Goal: Navigation & Orientation: Find specific page/section

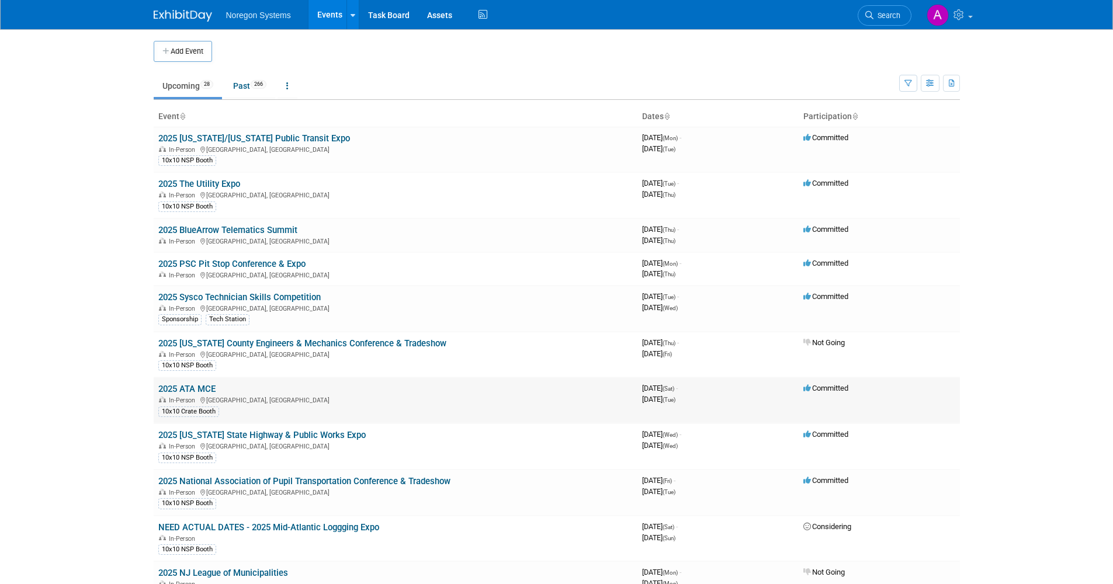
click at [211, 133] on link "2025 ATA MCE" at bounding box center [186, 389] width 57 height 11
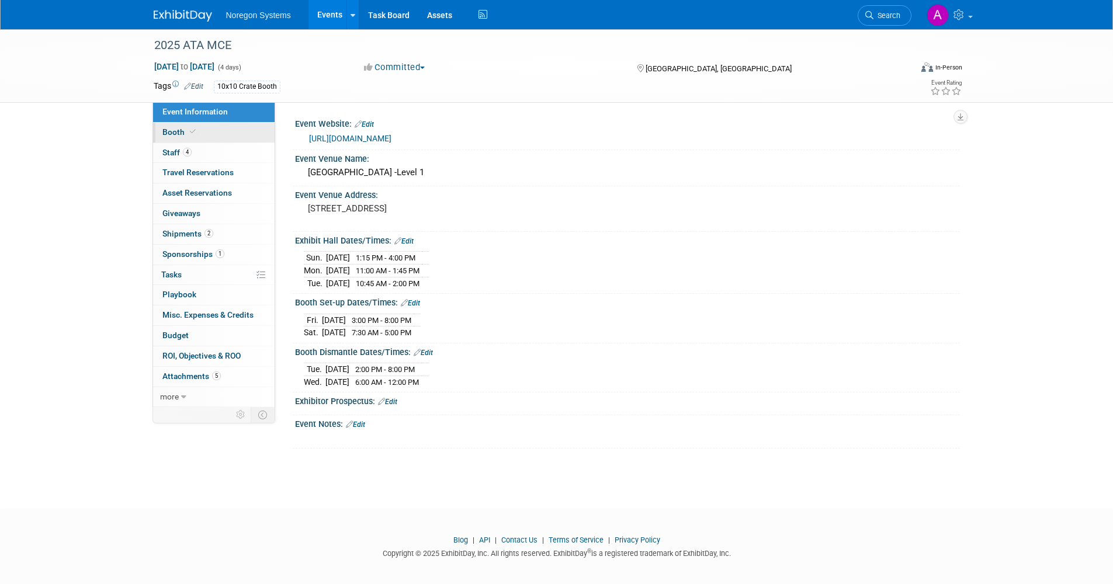
click at [212, 127] on link "Booth" at bounding box center [214, 133] width 122 height 20
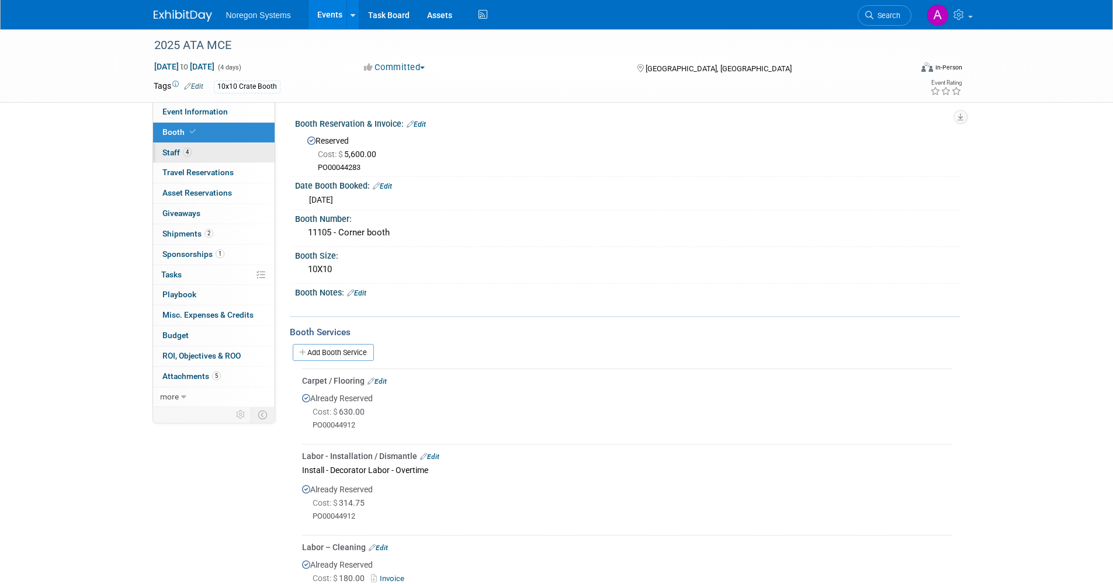
click at [212, 155] on link "4 Staff 4" at bounding box center [214, 153] width 122 height 20
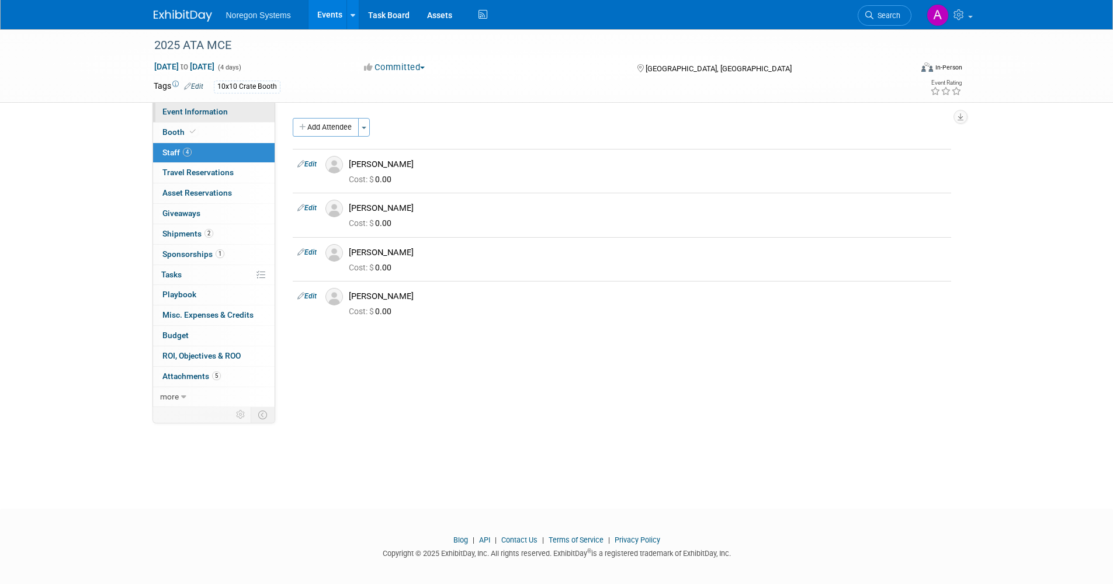
click at [199, 112] on span "Event Information" at bounding box center [194, 111] width 65 height 9
